Goal: Task Accomplishment & Management: Use online tool/utility

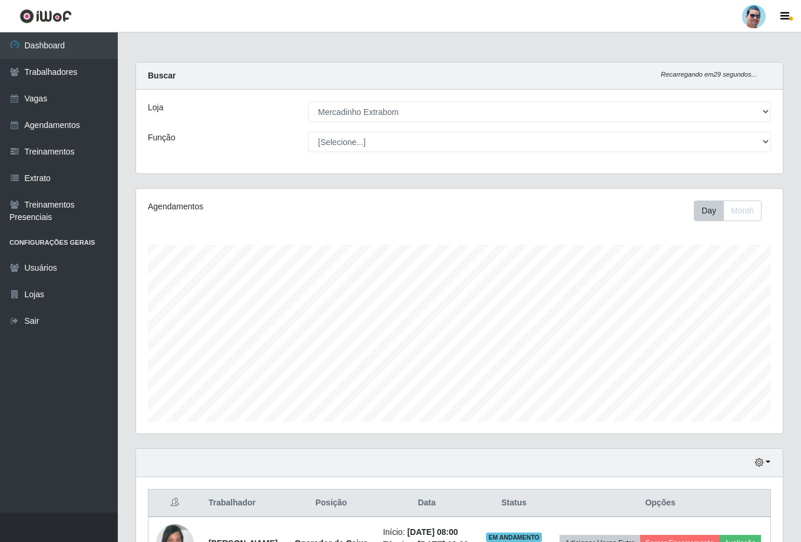
select select "175"
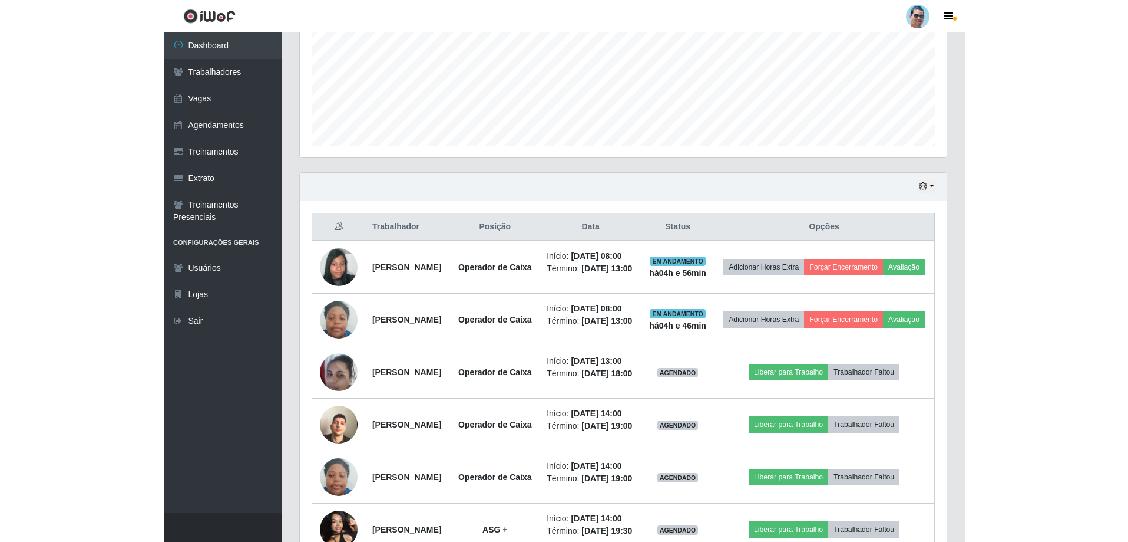
scroll to position [245, 974]
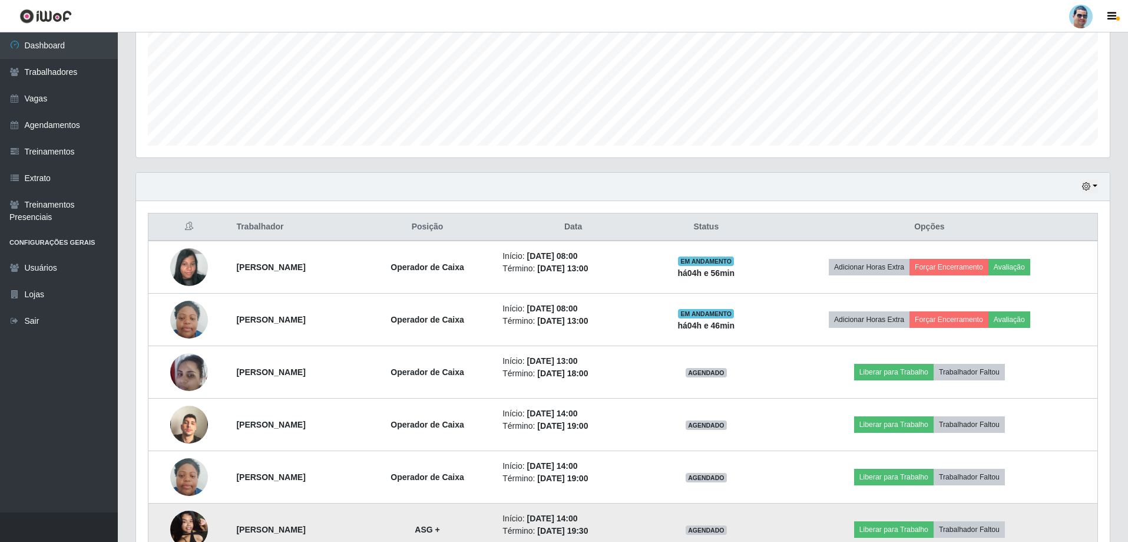
click at [178, 523] on img at bounding box center [189, 529] width 38 height 50
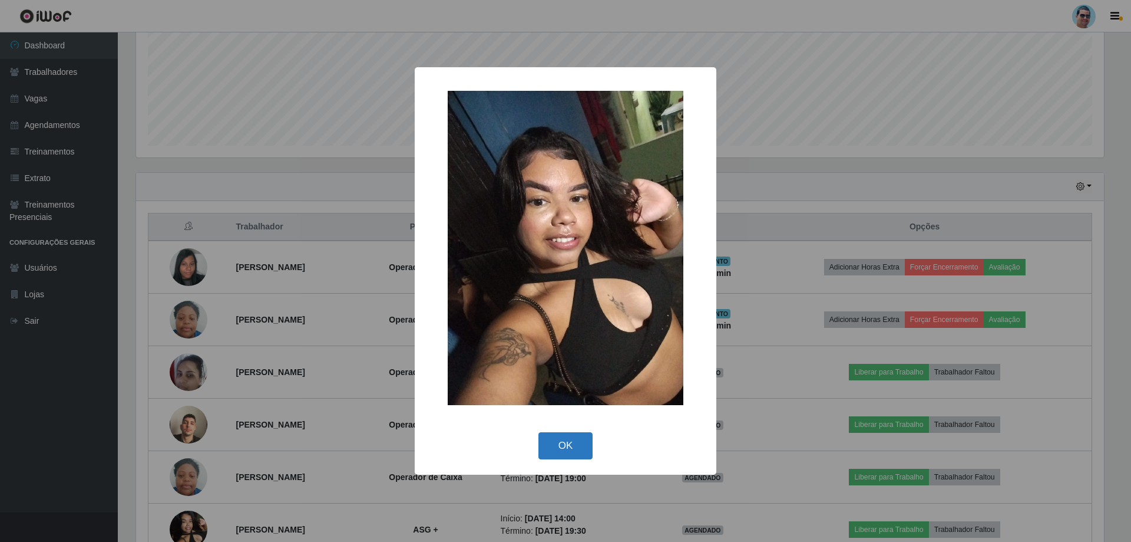
click at [548, 442] on button "OK" at bounding box center [566, 446] width 55 height 28
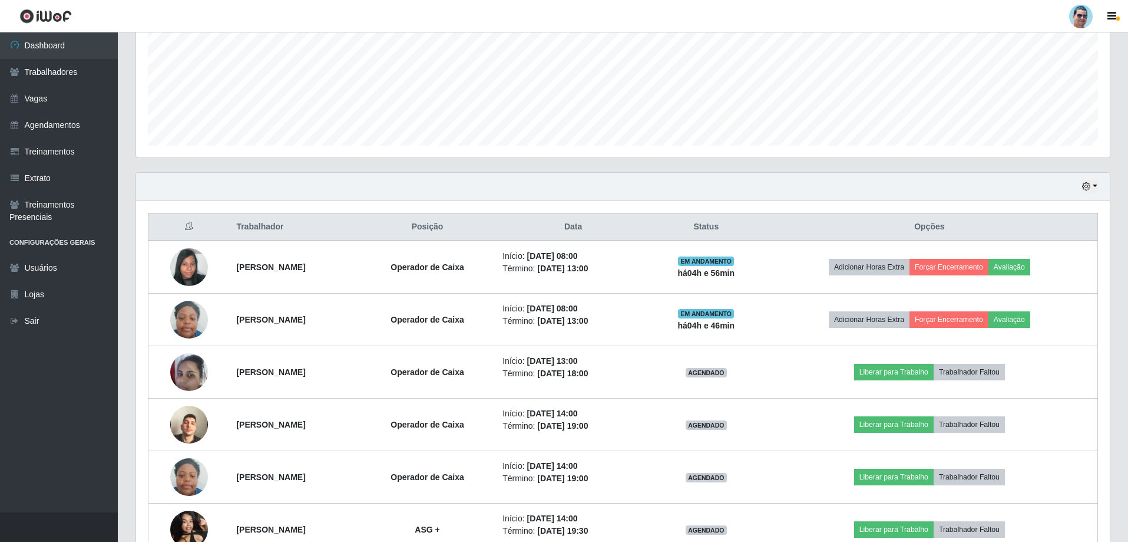
scroll to position [346, 0]
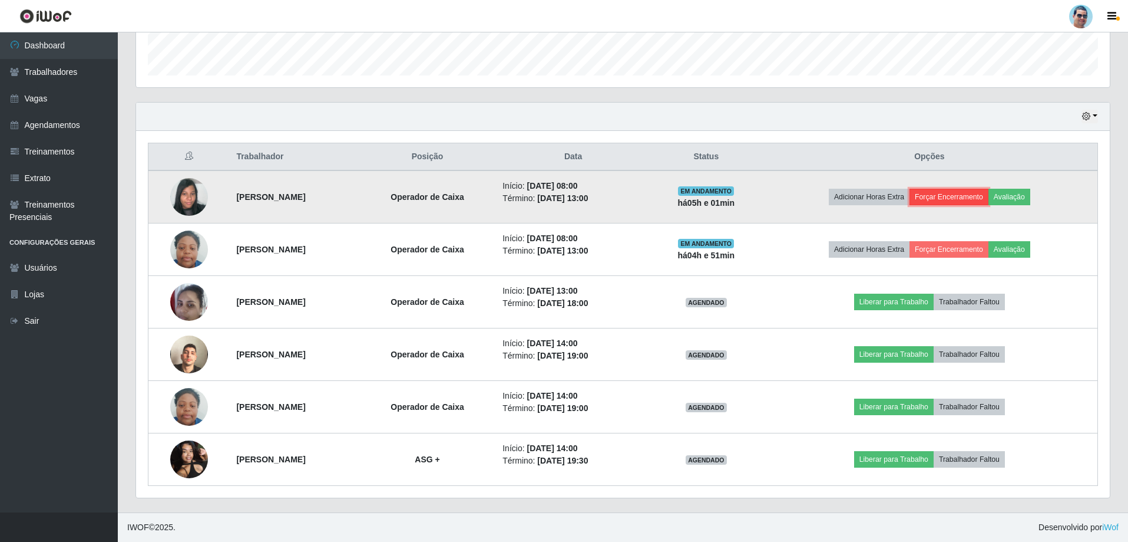
click at [801, 196] on button "Forçar Encerramento" at bounding box center [949, 197] width 79 height 16
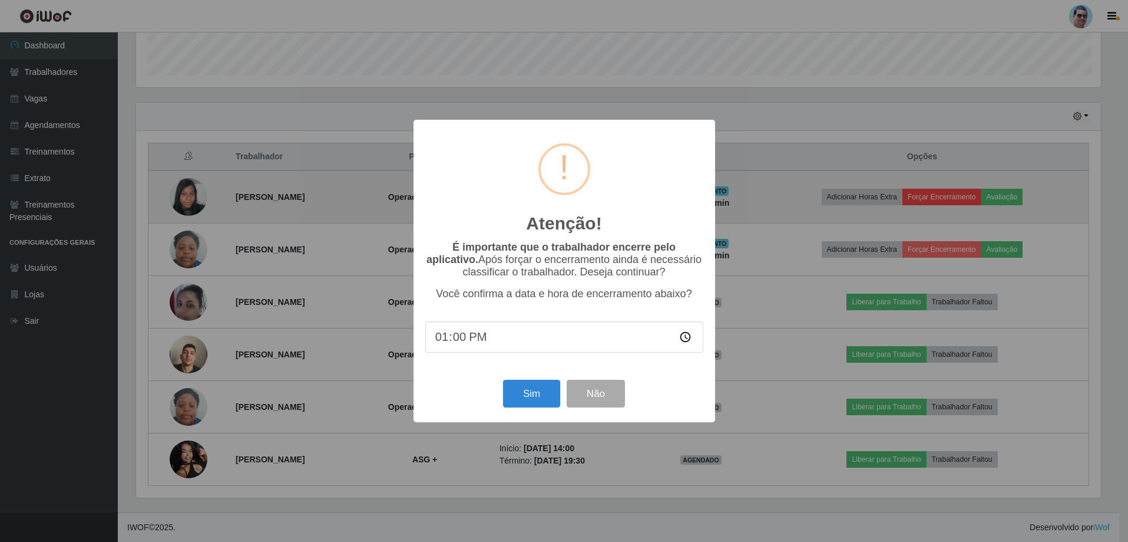
scroll to position [245, 968]
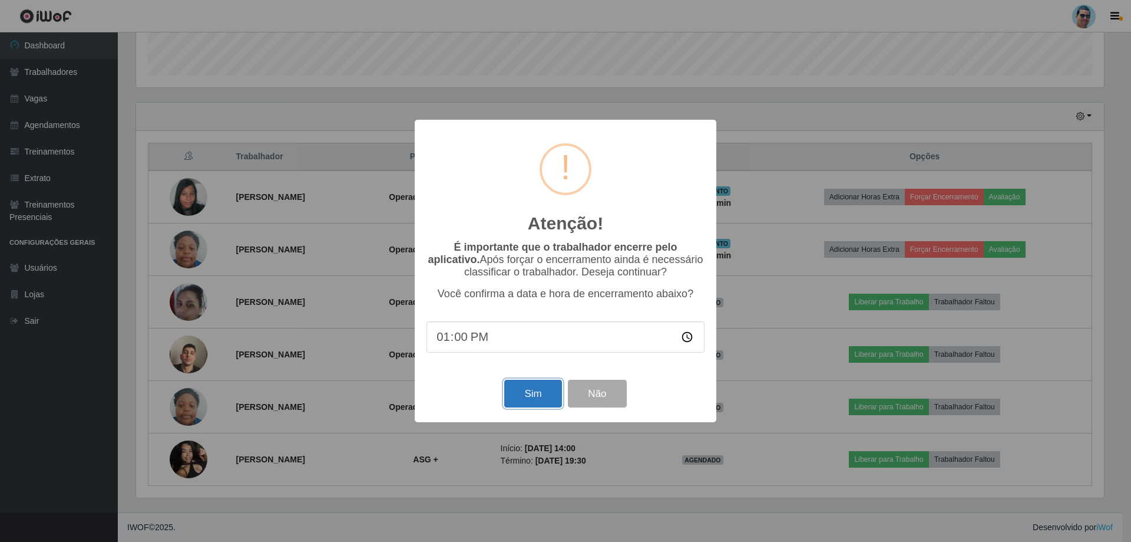
click at [517, 394] on button "Sim" at bounding box center [532, 393] width 57 height 28
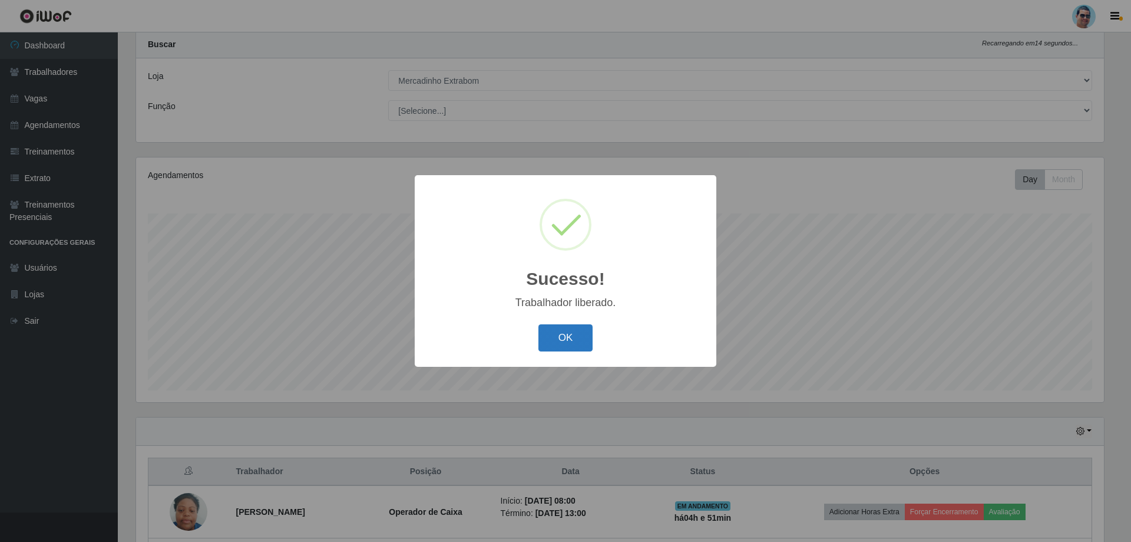
click at [582, 328] on button "OK" at bounding box center [566, 338] width 55 height 28
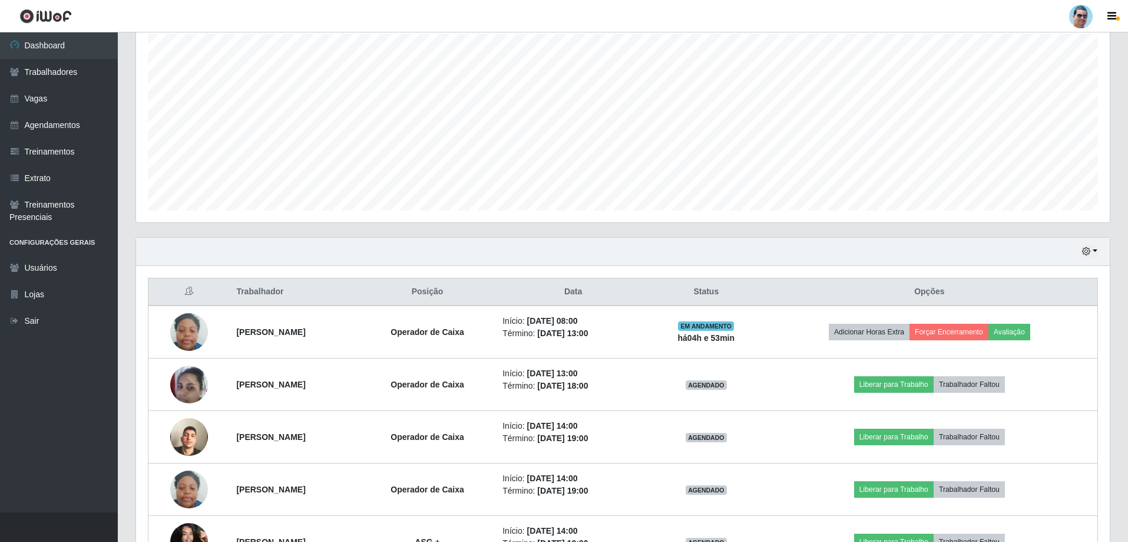
scroll to position [293, 0]
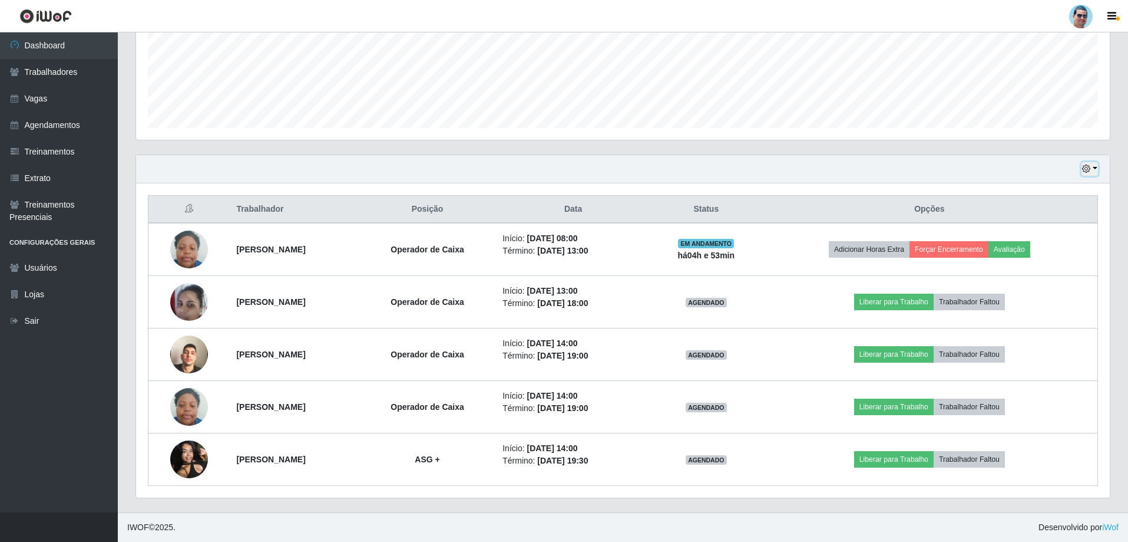
click at [801, 164] on button "button" at bounding box center [1090, 169] width 16 height 14
click at [801, 270] on button "1 Semana" at bounding box center [1051, 264] width 93 height 25
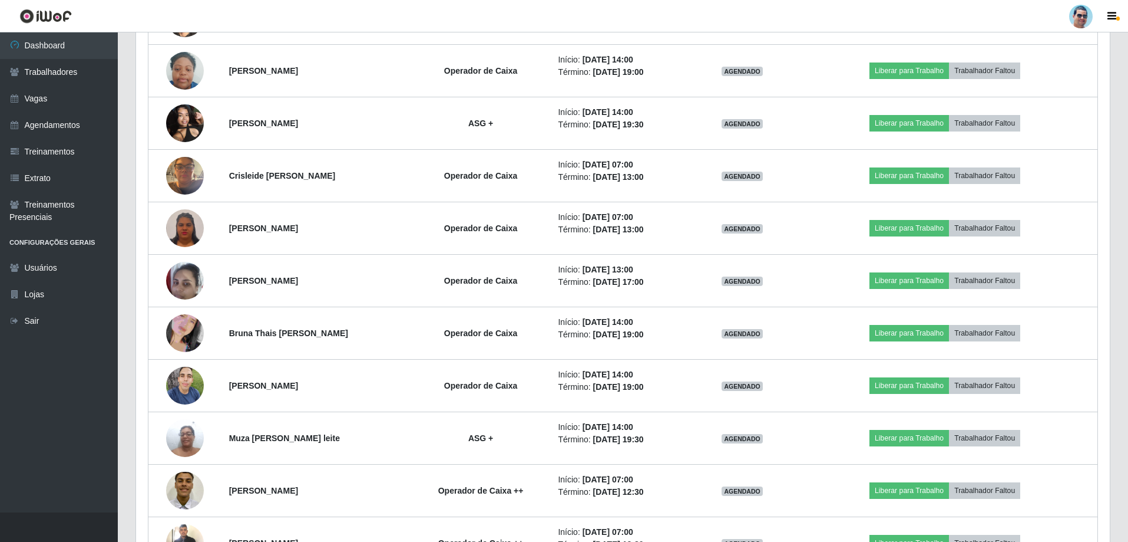
scroll to position [713, 0]
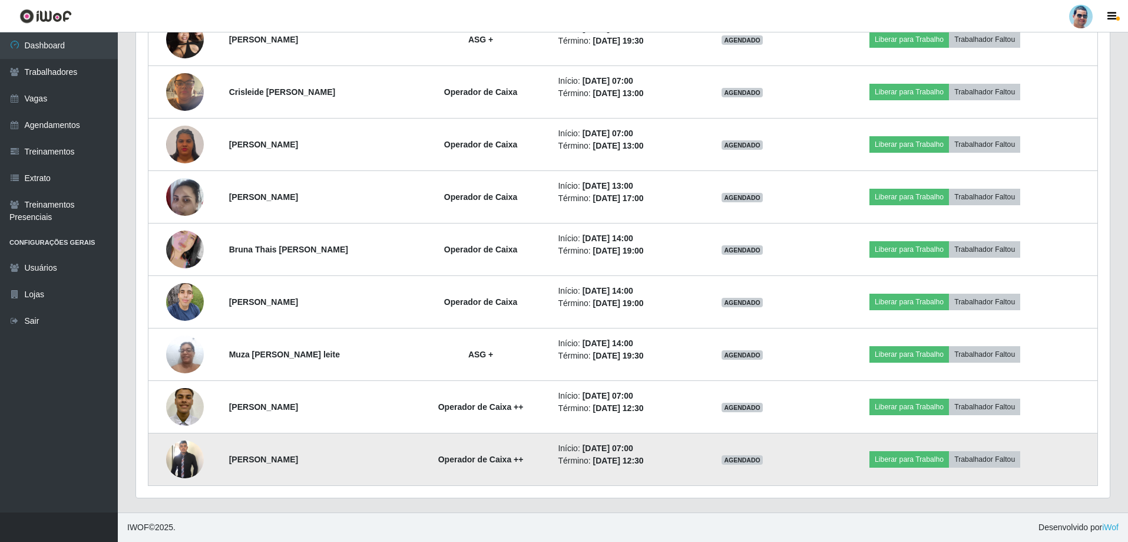
click at [194, 453] on img at bounding box center [185, 458] width 38 height 41
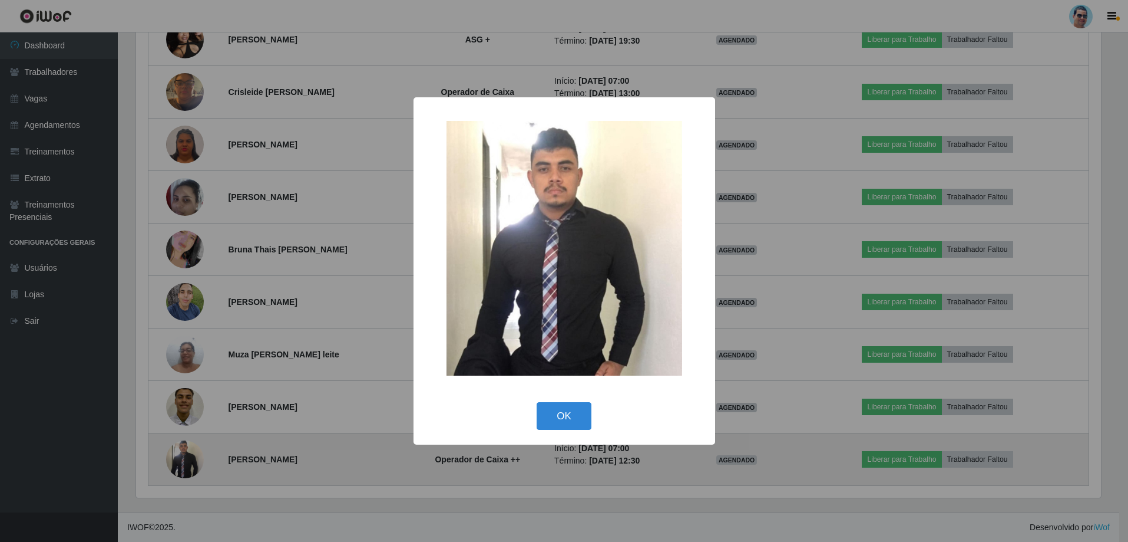
scroll to position [245, 968]
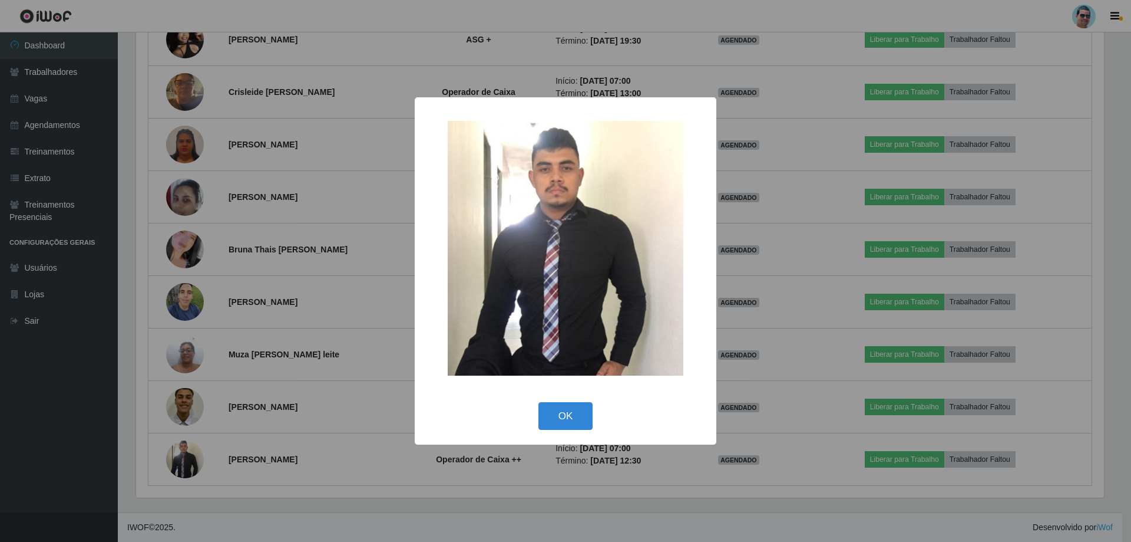
click at [204, 419] on div "× OK Cancel" at bounding box center [565, 271] width 1131 height 542
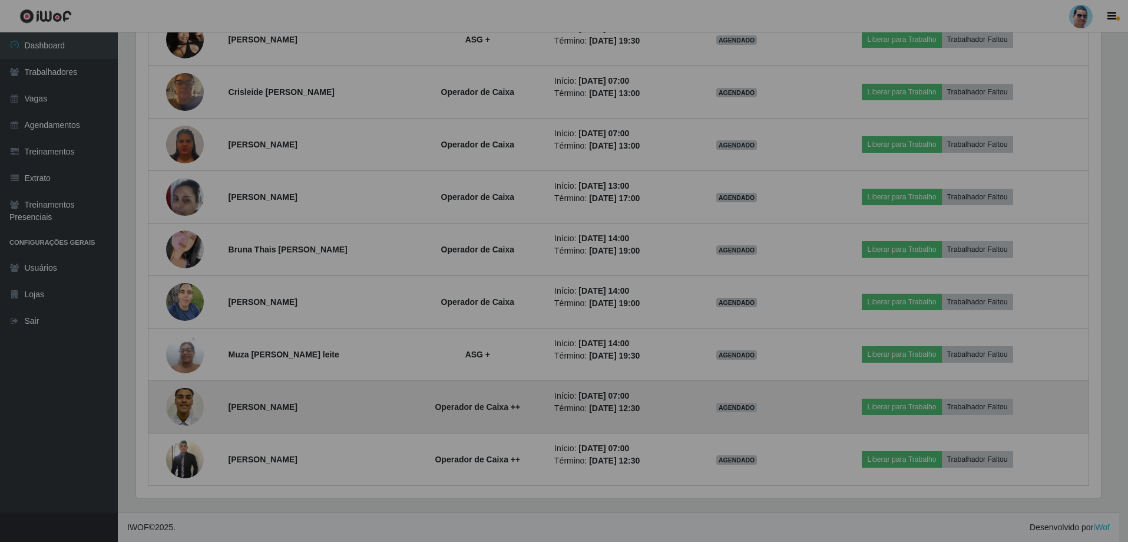
scroll to position [245, 974]
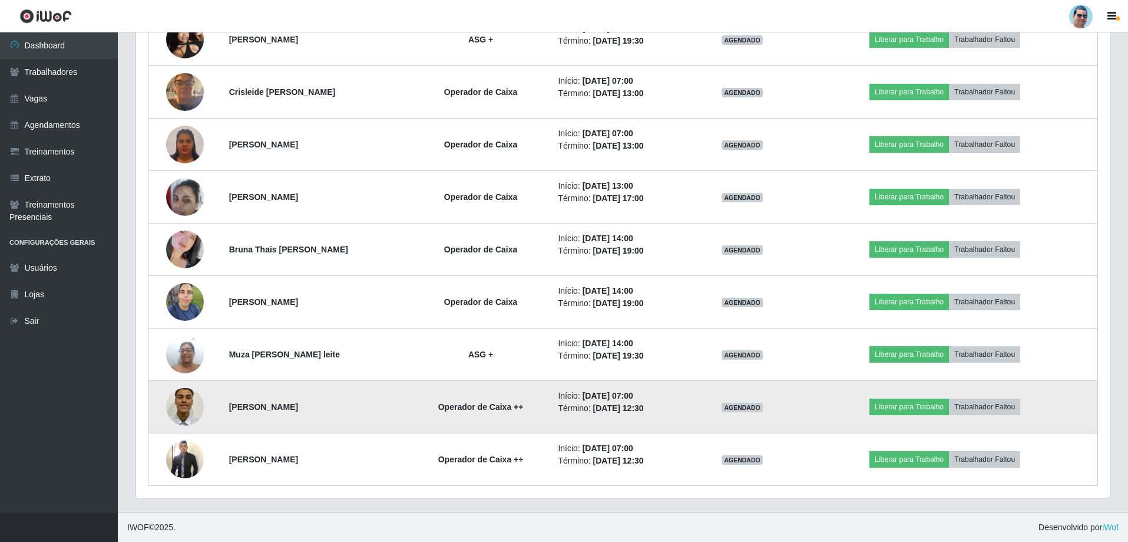
click at [195, 407] on img at bounding box center [185, 406] width 38 height 50
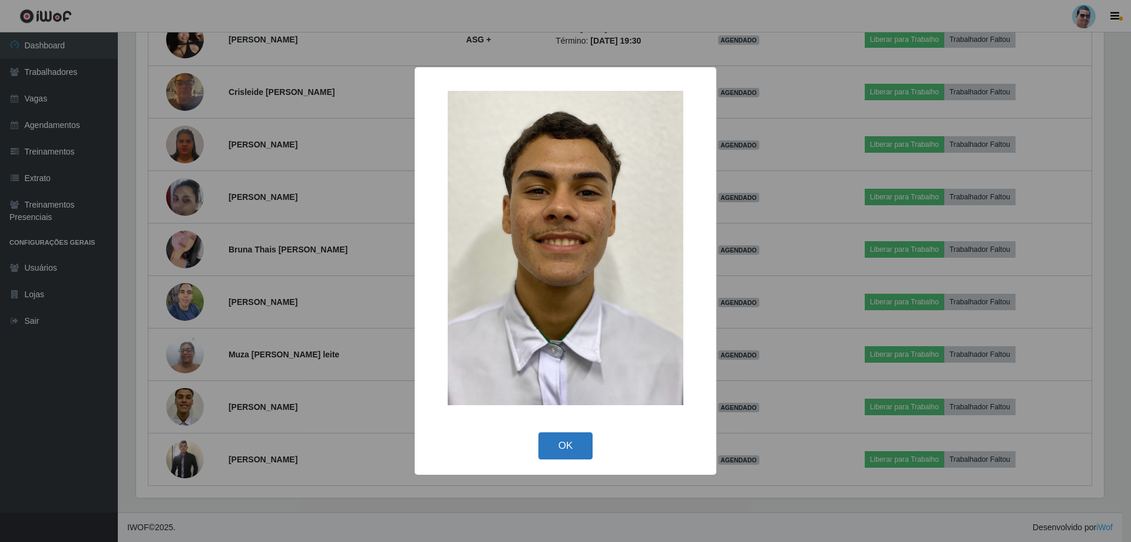
click at [572, 449] on button "OK" at bounding box center [566, 446] width 55 height 28
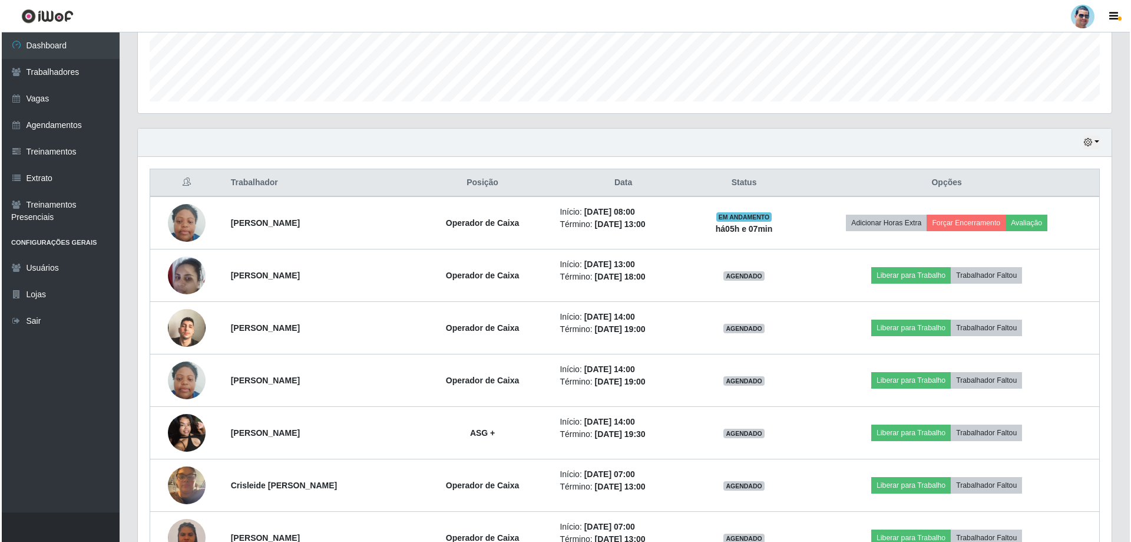
scroll to position [272, 0]
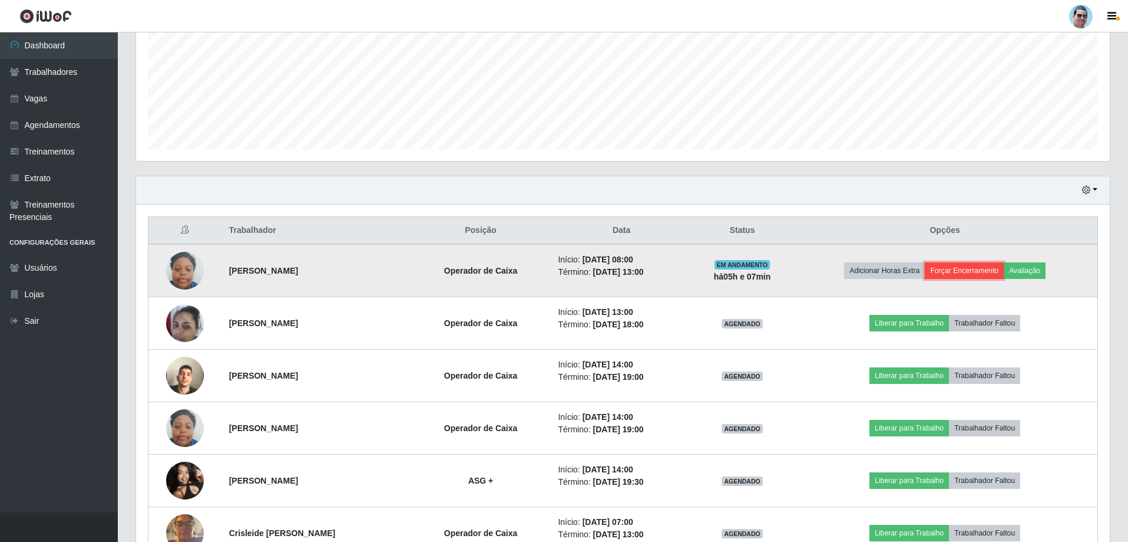
click at [801, 269] on button "Forçar Encerramento" at bounding box center [964, 270] width 79 height 16
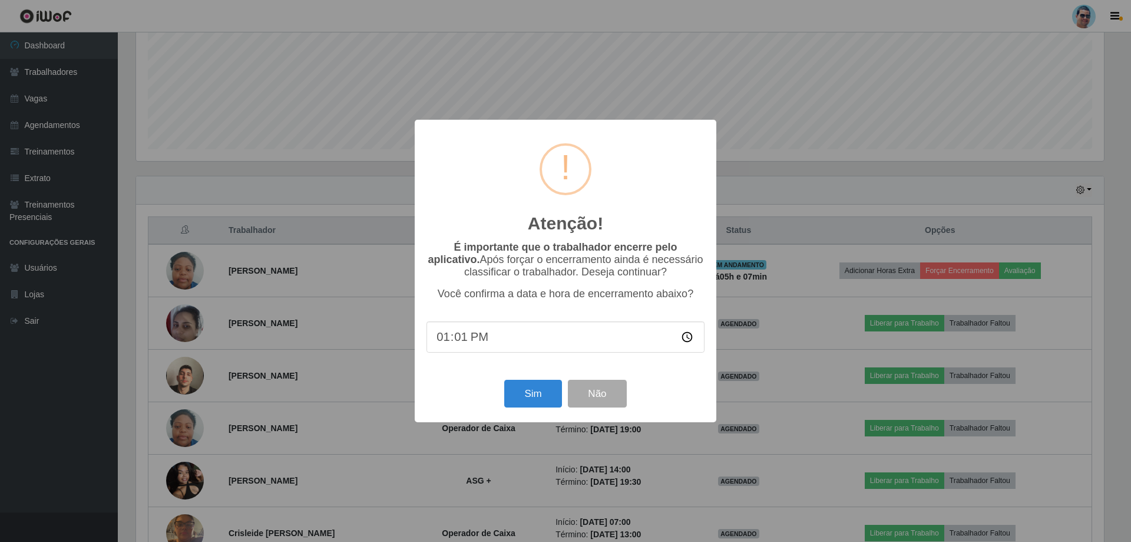
type input "13:10"
click at [547, 400] on button "Sim" at bounding box center [532, 393] width 57 height 28
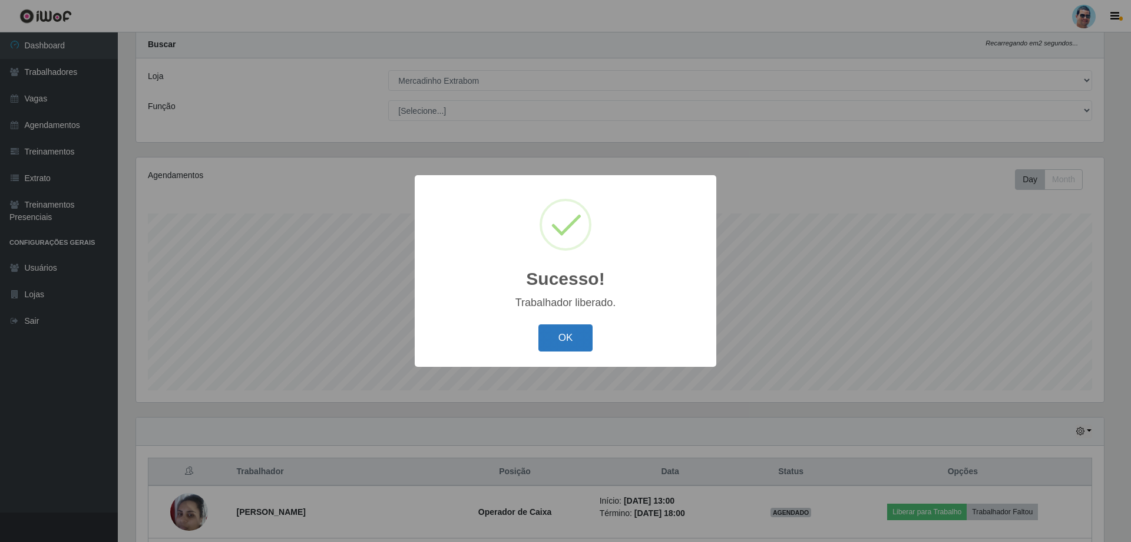
click at [547, 341] on button "OK" at bounding box center [566, 338] width 55 height 28
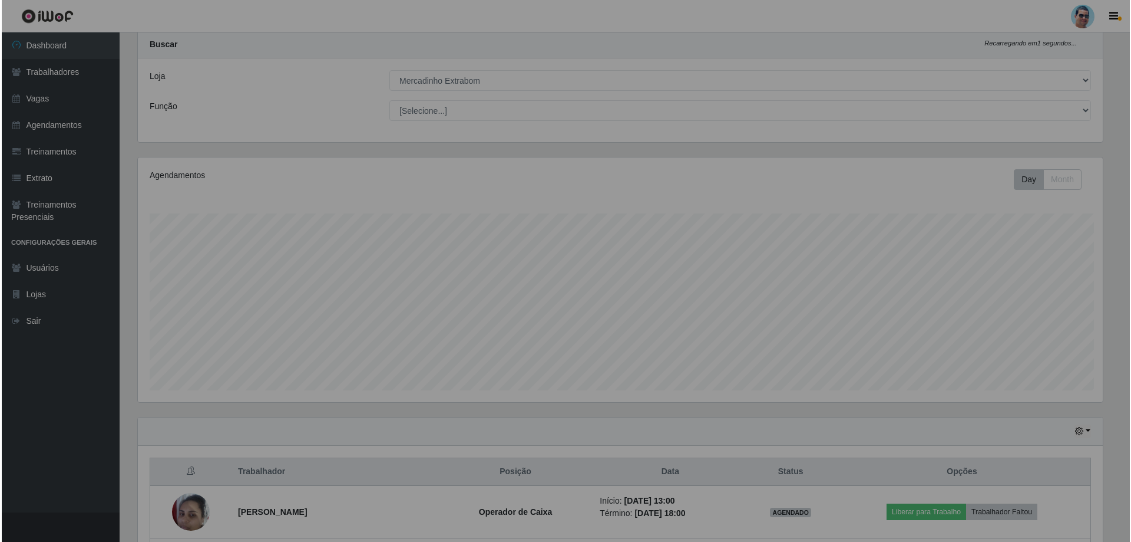
scroll to position [245, 974]
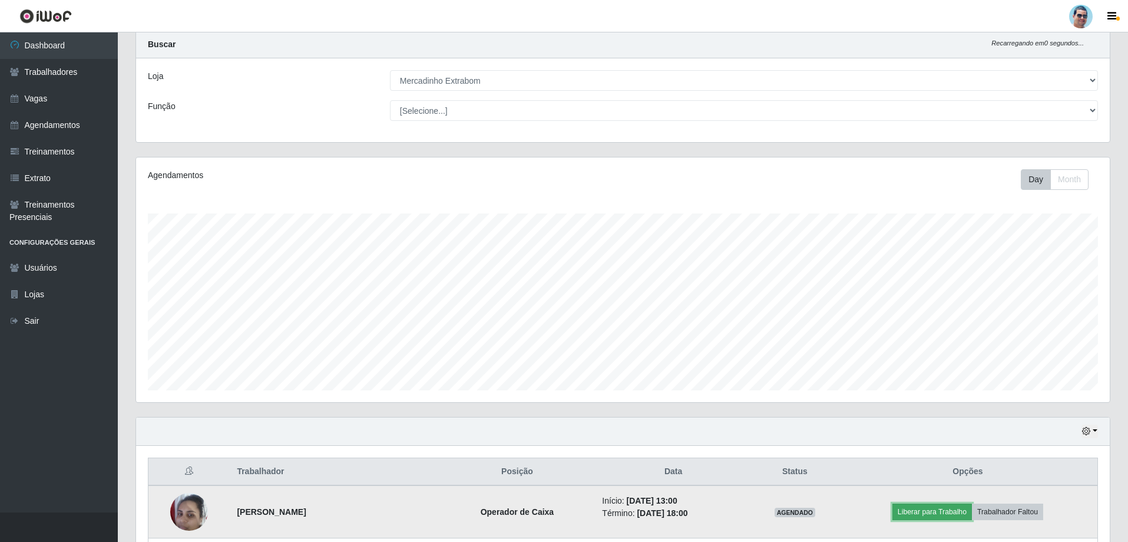
click at [801, 508] on button "Liberar para Trabalho" at bounding box center [933, 511] width 80 height 16
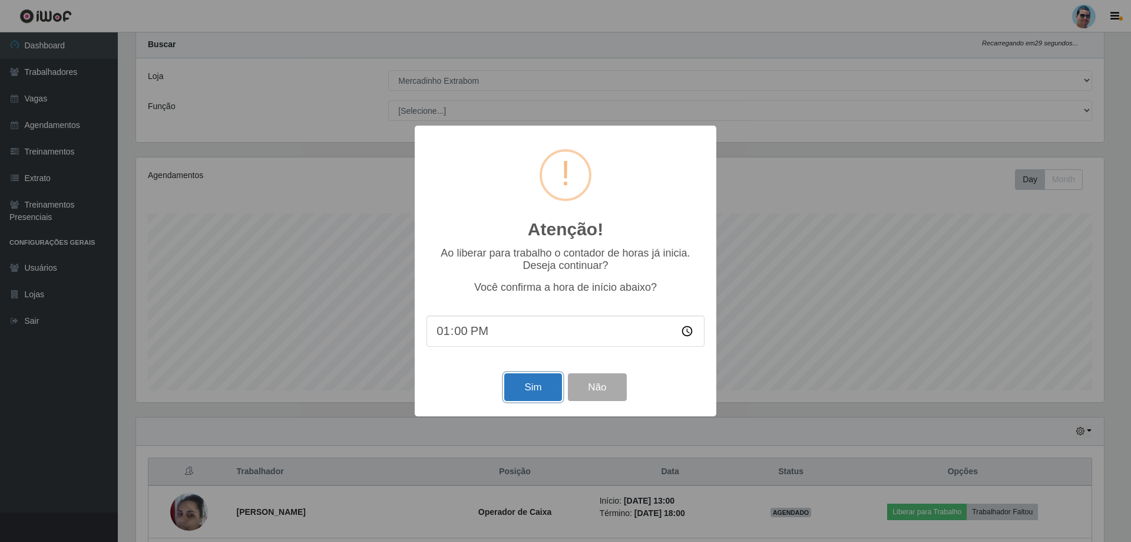
click at [537, 394] on button "Sim" at bounding box center [532, 387] width 57 height 28
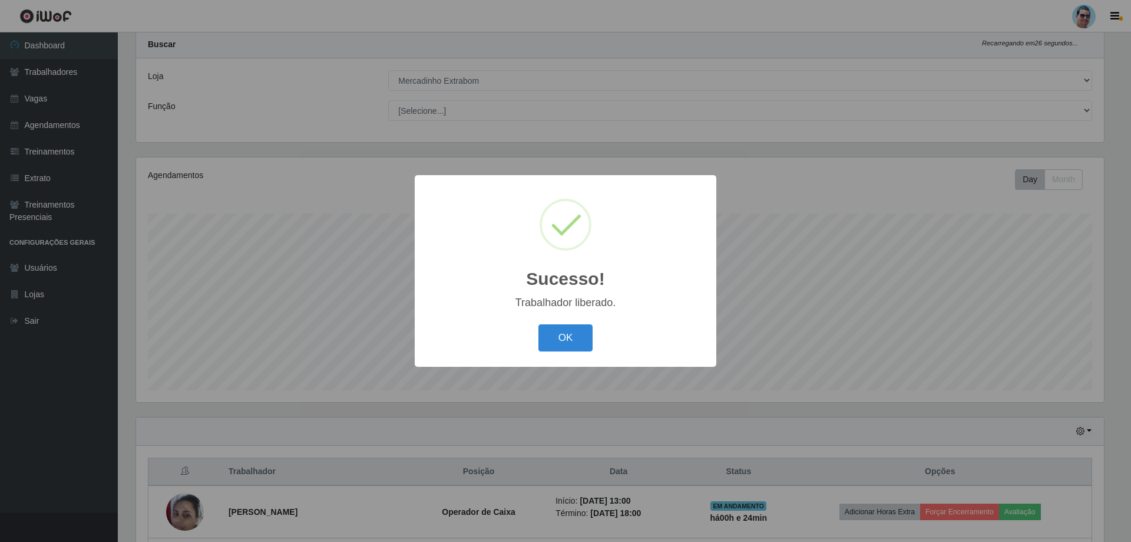
click at [539, 324] on button "OK" at bounding box center [566, 338] width 55 height 28
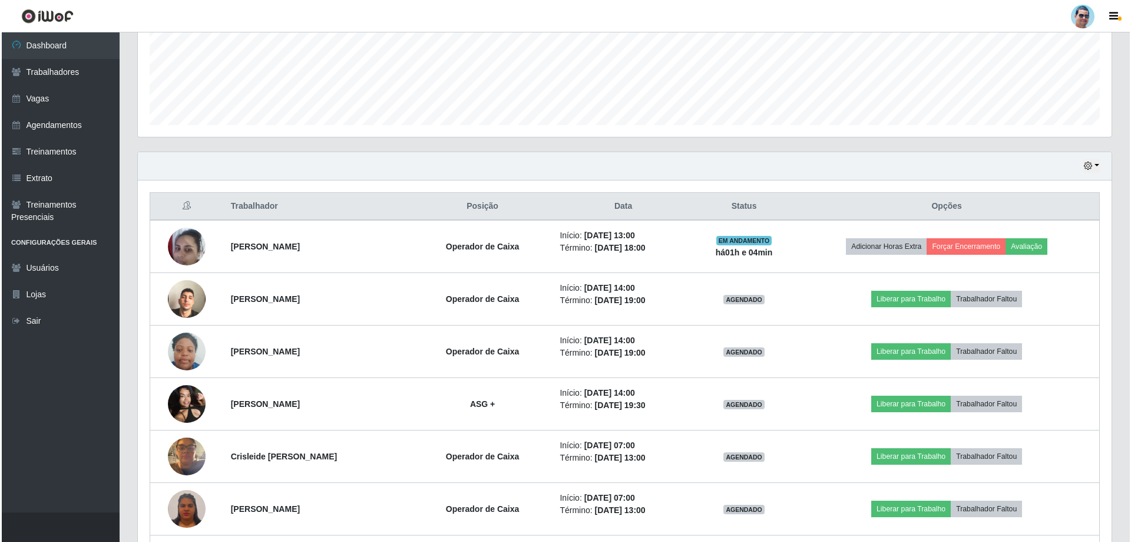
scroll to position [311, 0]
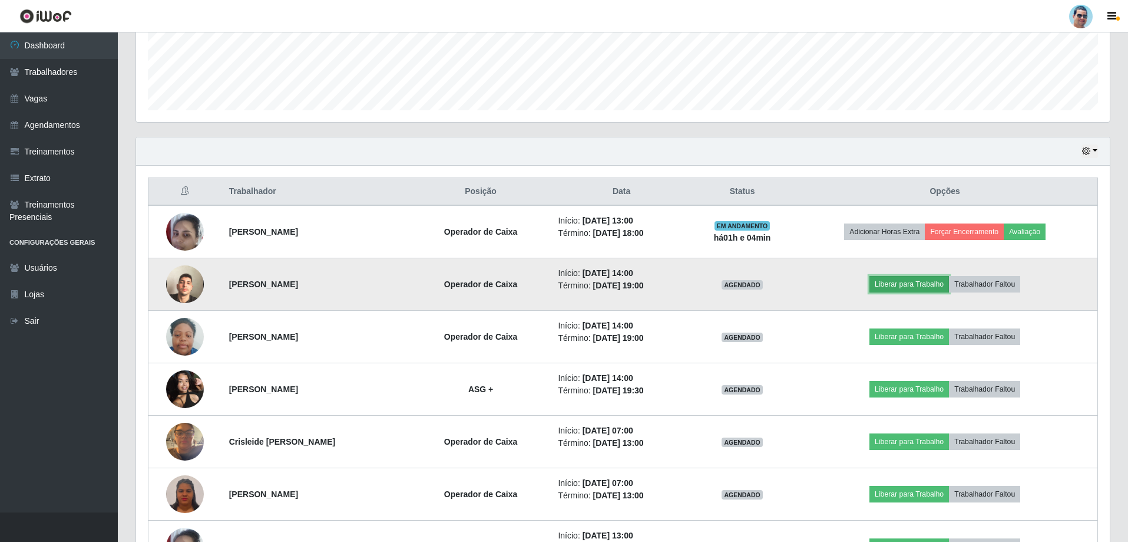
click at [801, 279] on button "Liberar para Trabalho" at bounding box center [910, 284] width 80 height 16
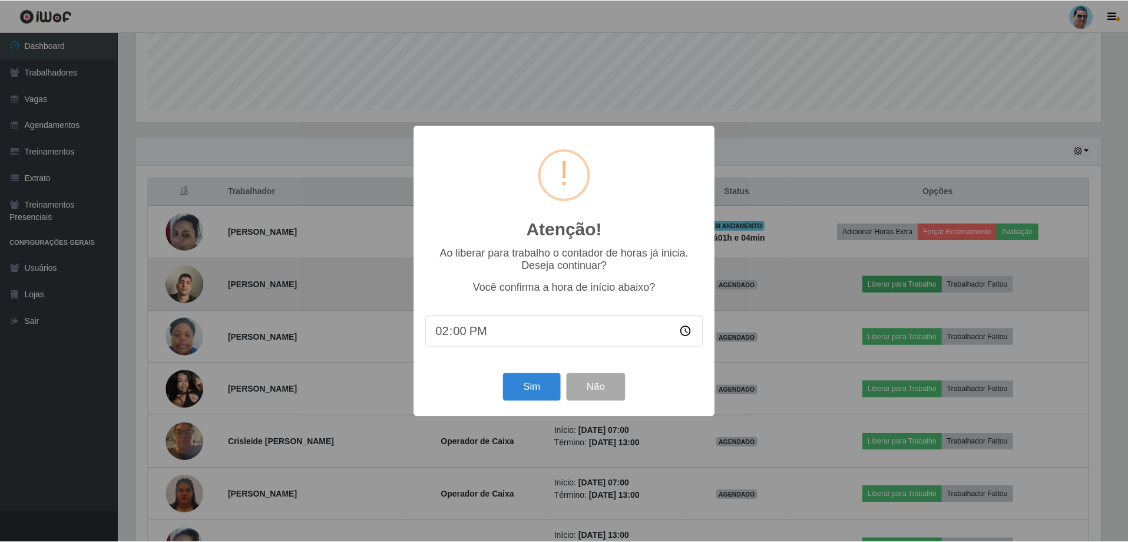
scroll to position [245, 968]
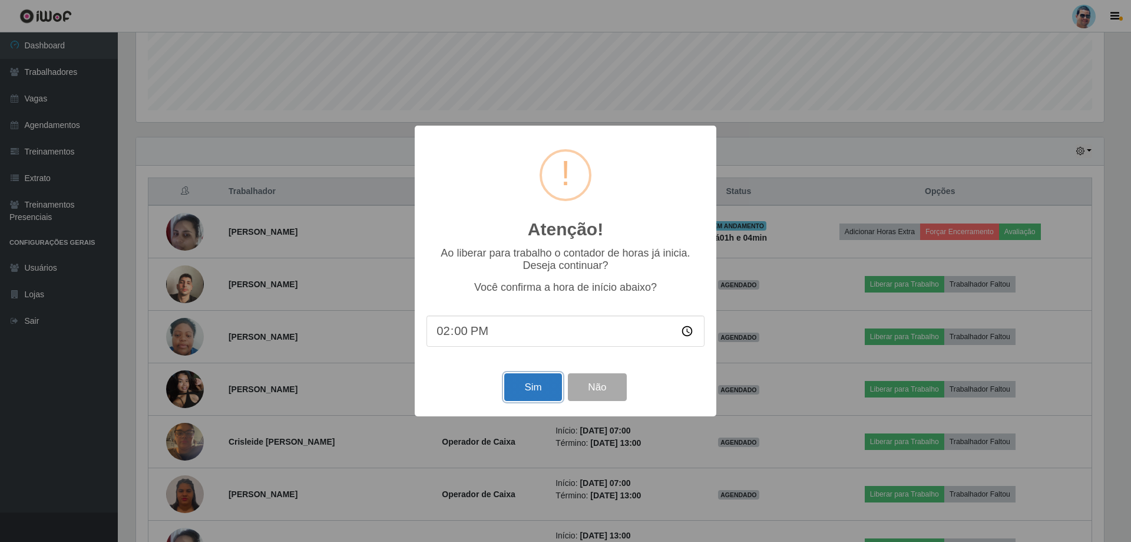
click at [552, 380] on button "Sim" at bounding box center [532, 387] width 57 height 28
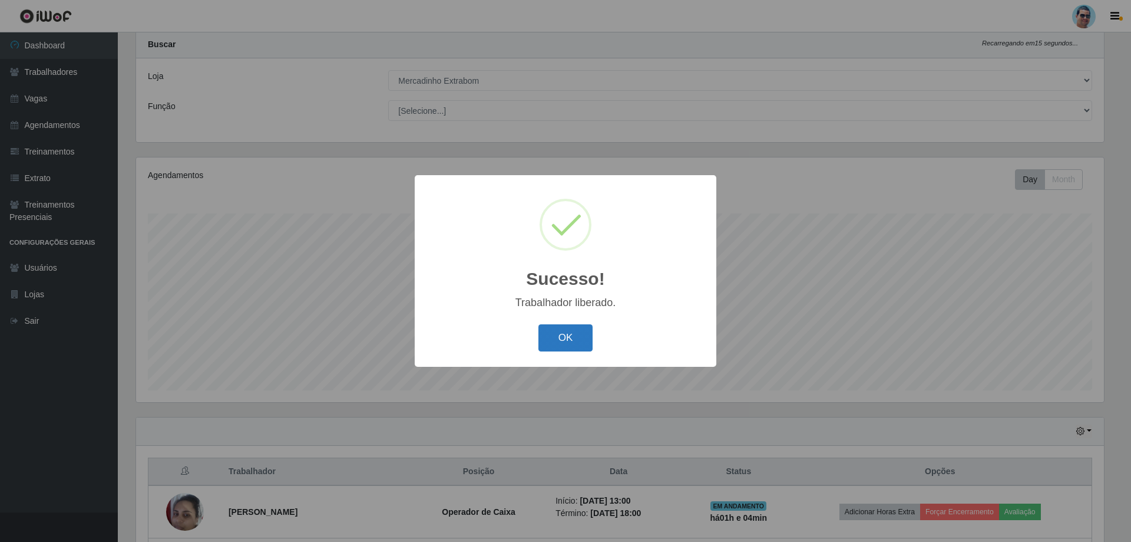
click at [568, 329] on button "OK" at bounding box center [566, 338] width 55 height 28
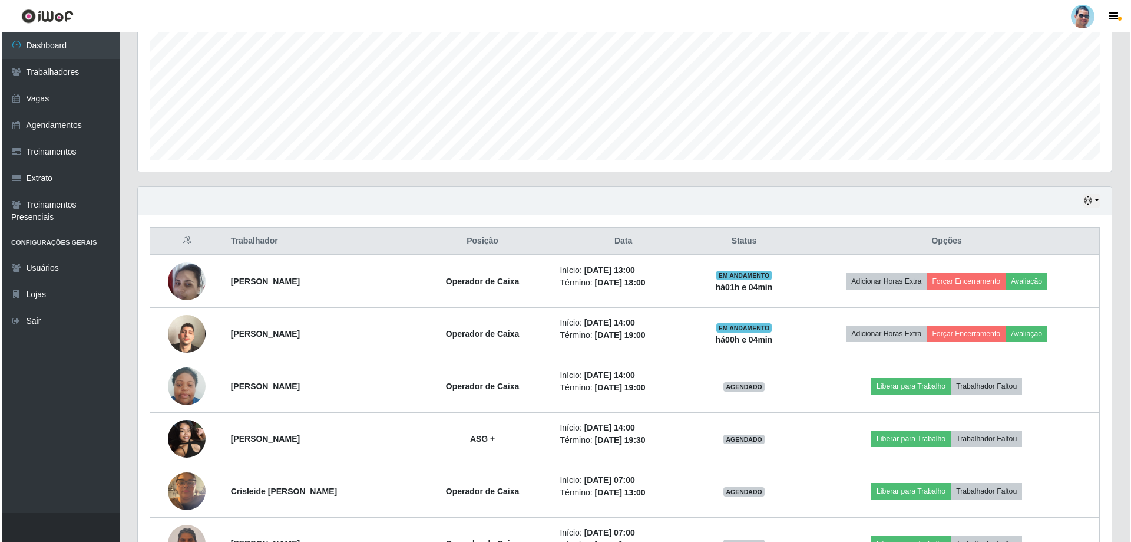
scroll to position [318, 0]
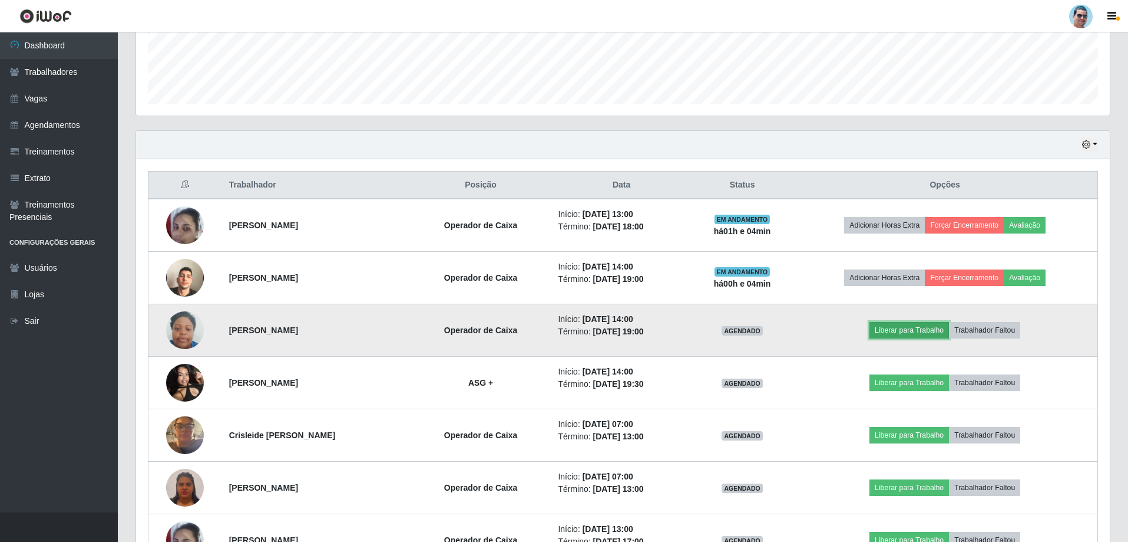
click at [801, 326] on button "Liberar para Trabalho" at bounding box center [910, 330] width 80 height 16
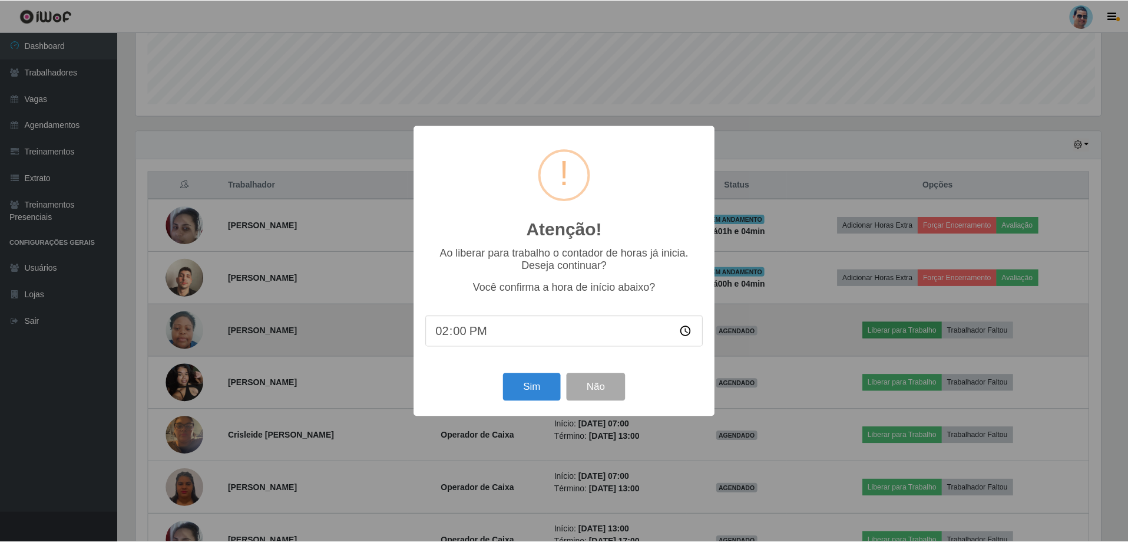
scroll to position [245, 968]
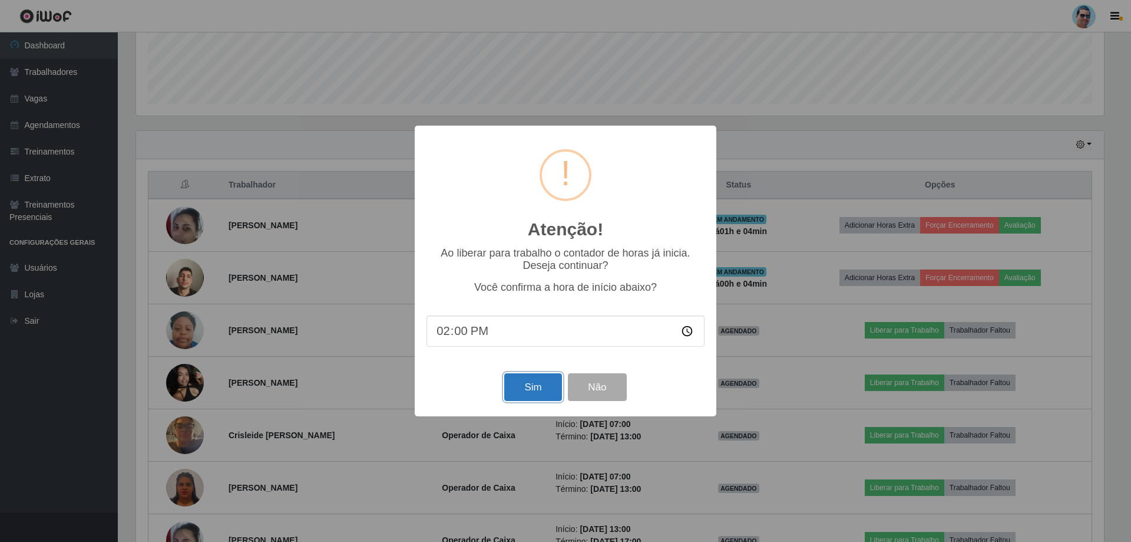
click at [514, 387] on button "Sim" at bounding box center [532, 387] width 57 height 28
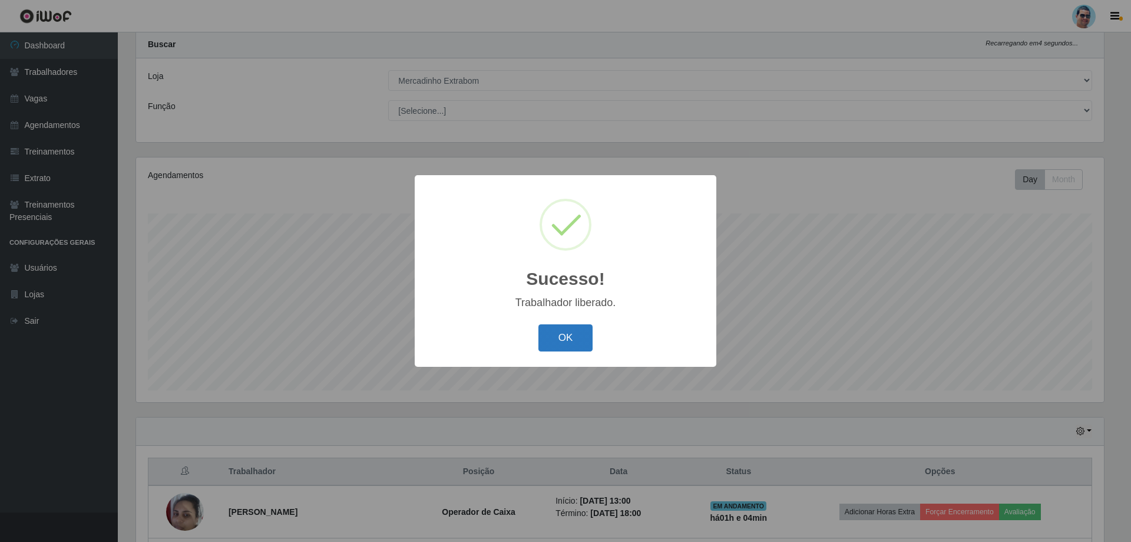
click at [567, 349] on button "OK" at bounding box center [566, 338] width 55 height 28
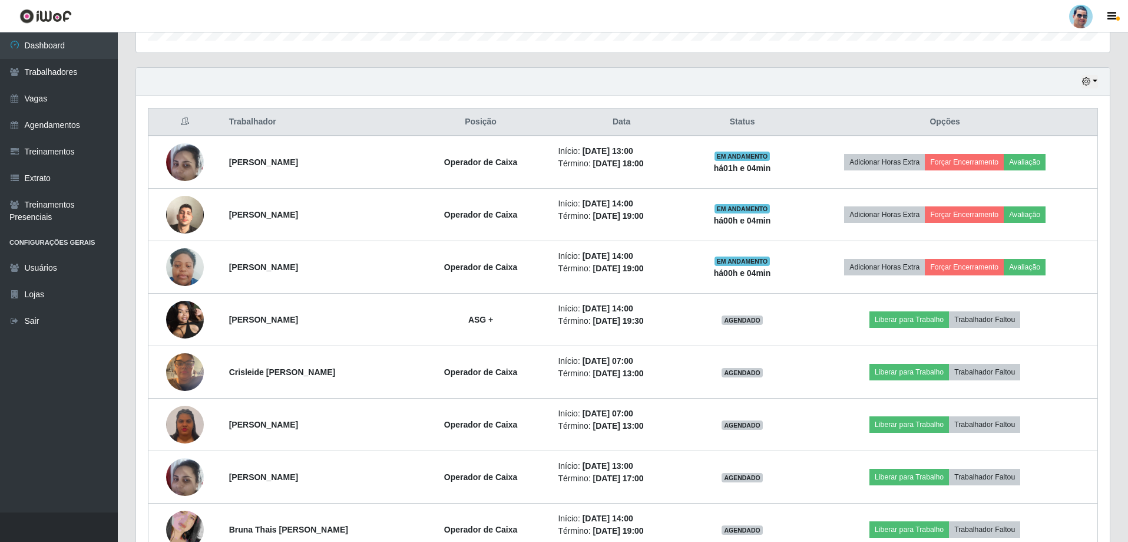
scroll to position [407, 0]
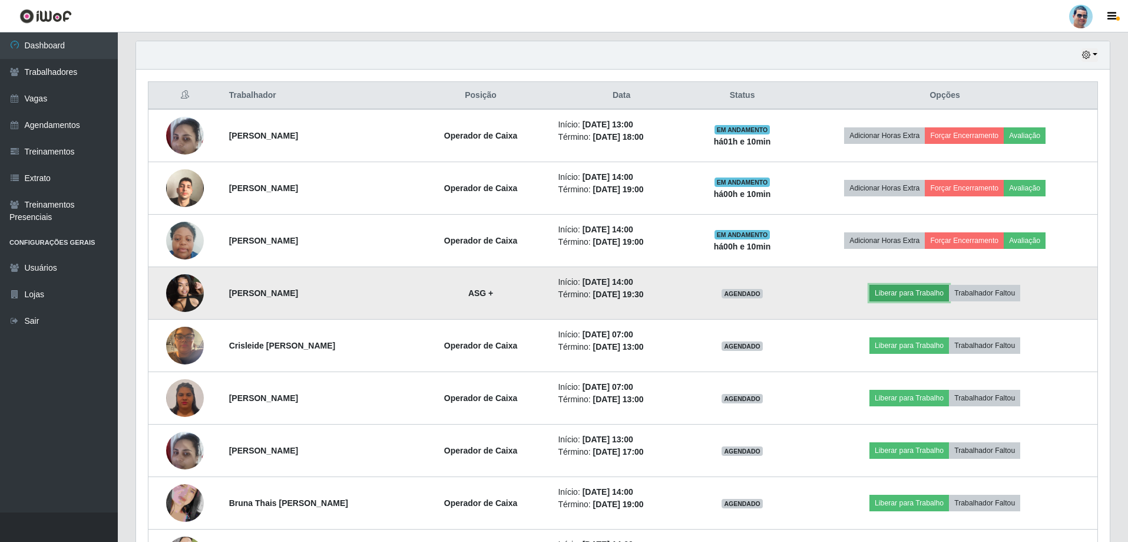
click at [801, 288] on button "Liberar para Trabalho" at bounding box center [910, 293] width 80 height 16
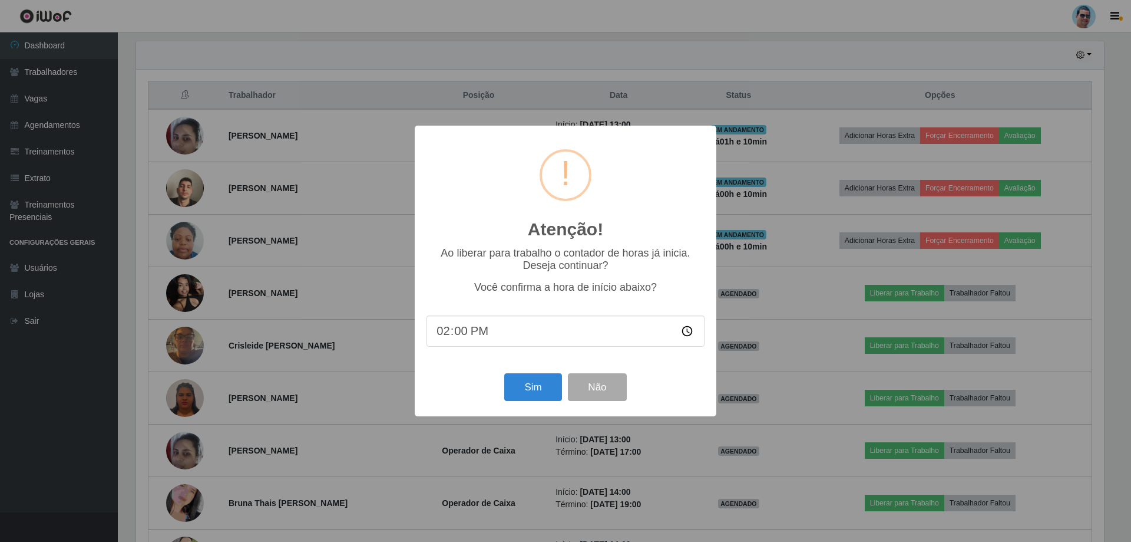
click at [468, 336] on input "14:00" at bounding box center [566, 330] width 278 height 31
click at [464, 332] on input "14:00" at bounding box center [566, 330] width 278 height 31
type input "14:10"
click at [511, 387] on button "Sim" at bounding box center [532, 387] width 57 height 28
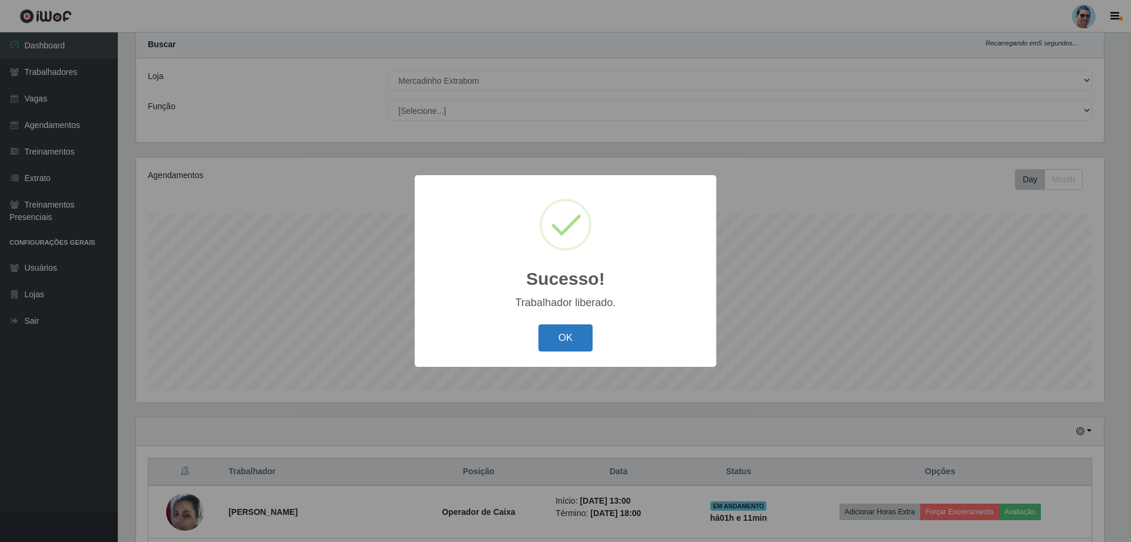
click at [559, 342] on button "OK" at bounding box center [566, 338] width 55 height 28
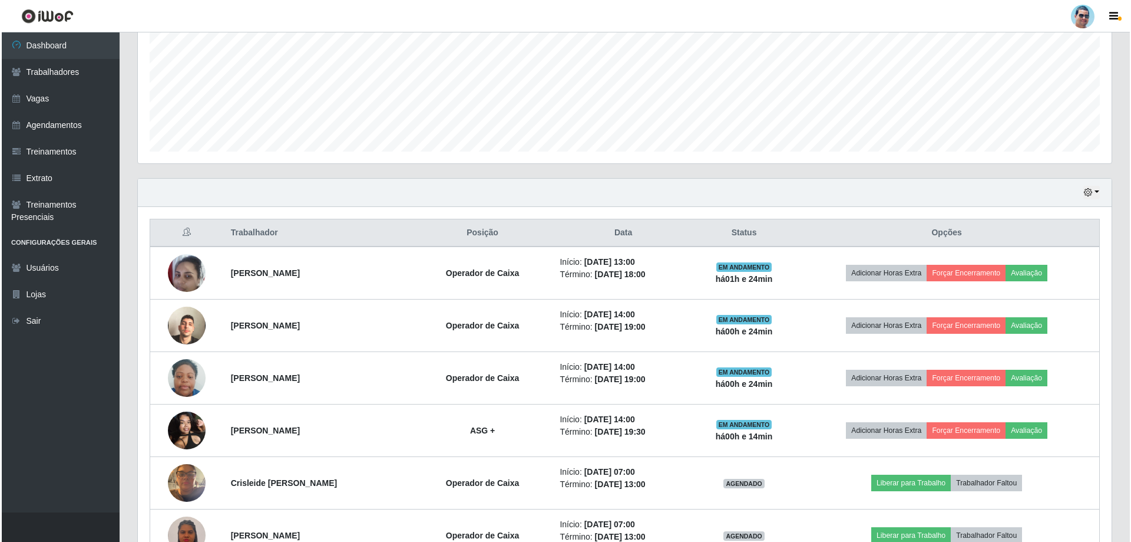
scroll to position [300, 0]
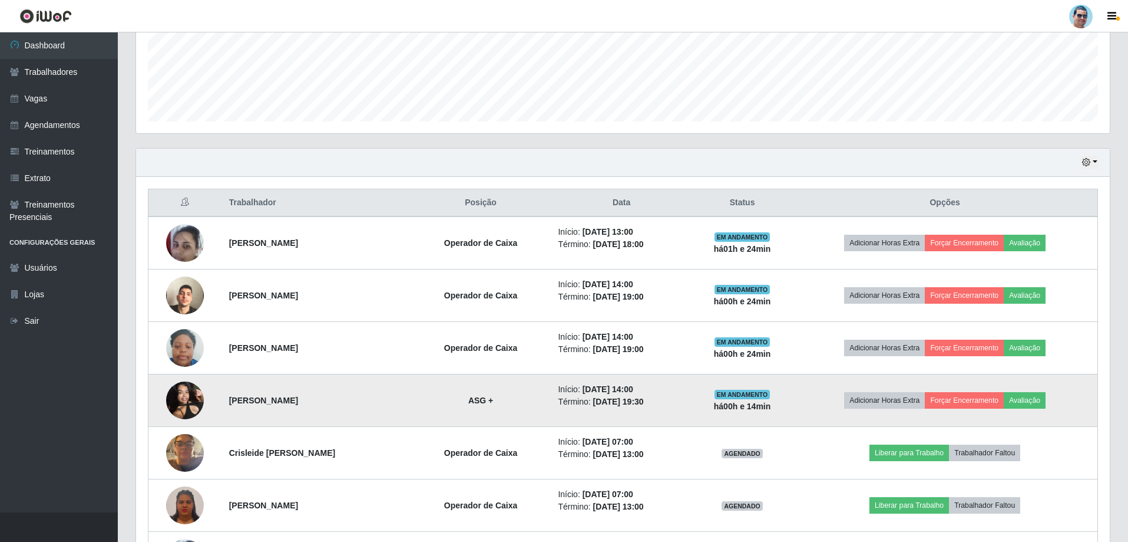
click at [194, 402] on img at bounding box center [185, 400] width 38 height 50
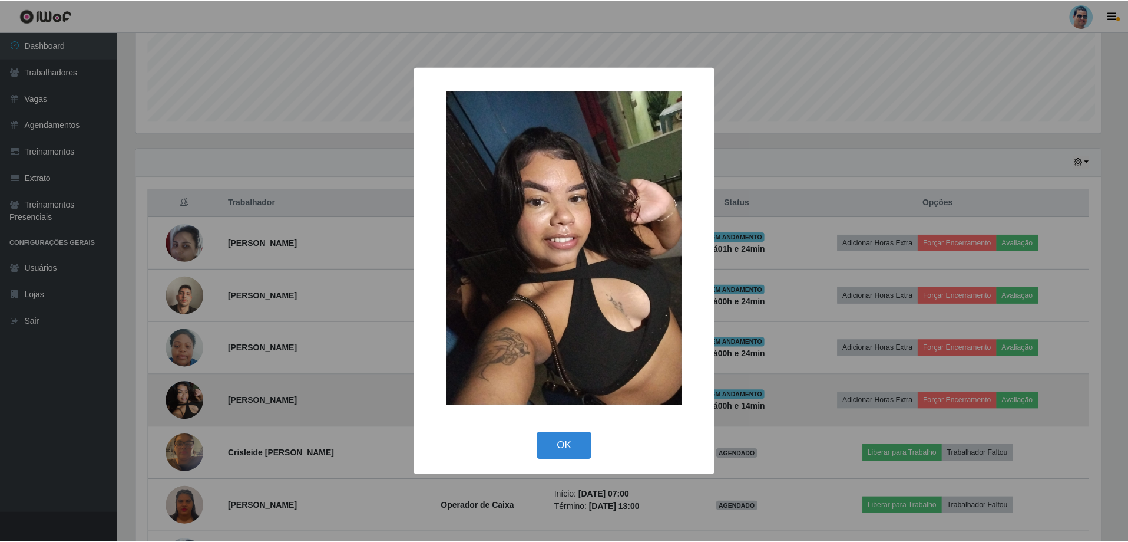
scroll to position [245, 968]
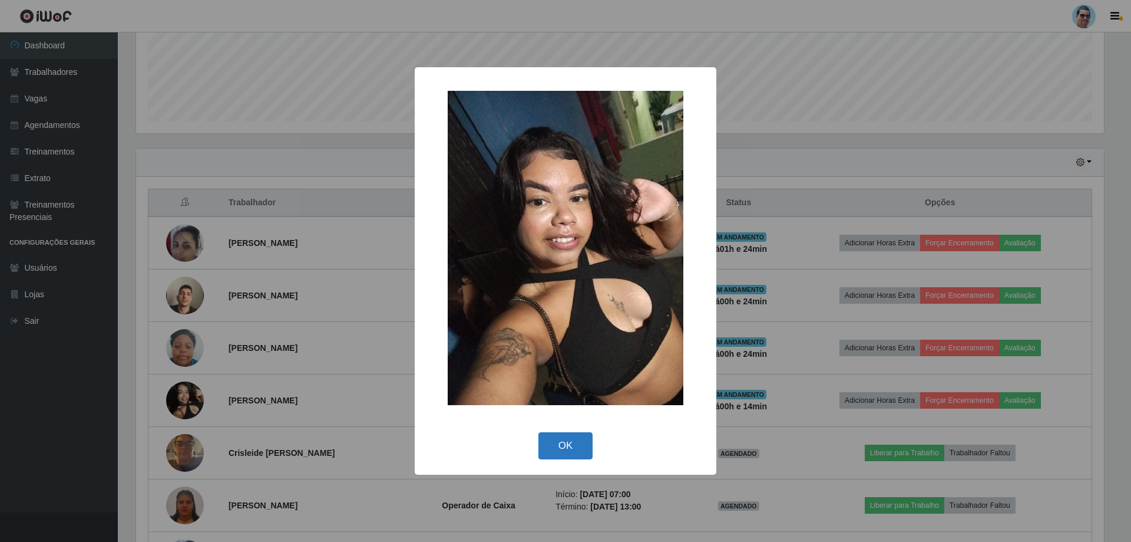
click at [556, 433] on button "OK" at bounding box center [566, 446] width 55 height 28
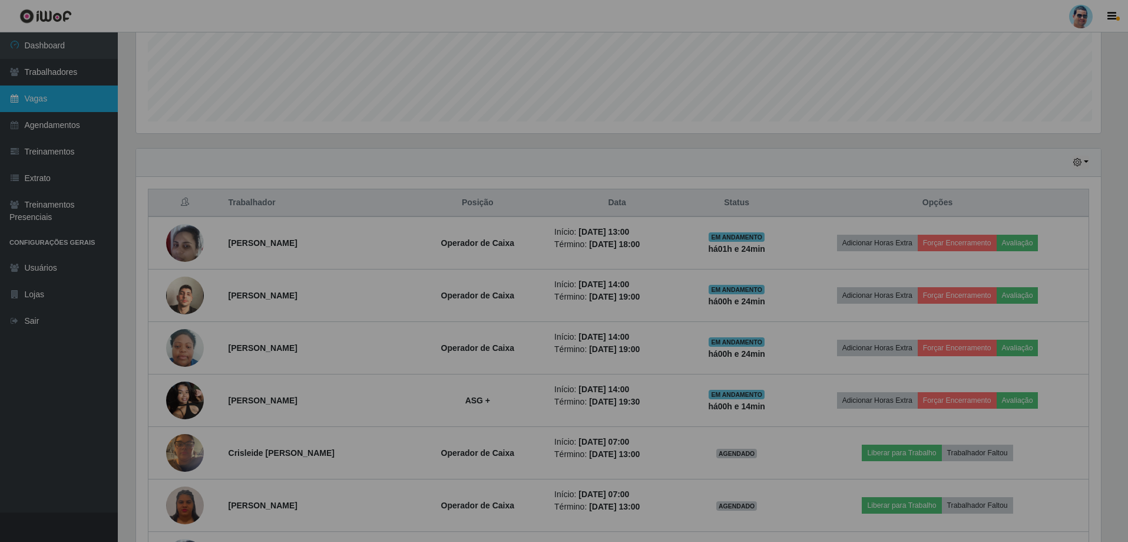
scroll to position [245, 974]
